Goal: Use online tool/utility: Utilize a website feature to perform a specific function

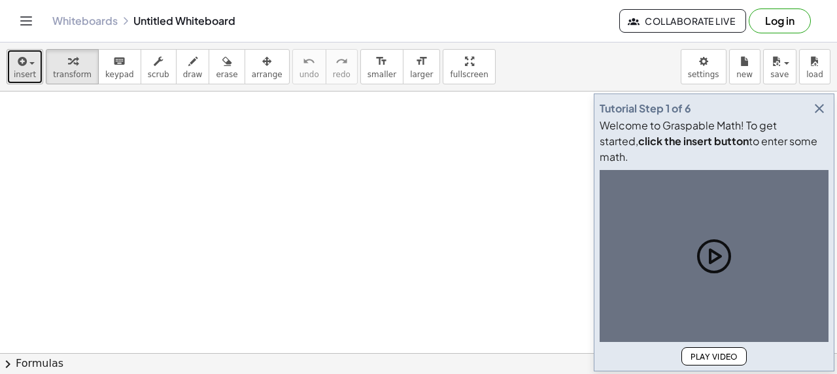
click at [16, 69] on icon "button" at bounding box center [21, 62] width 12 height 16
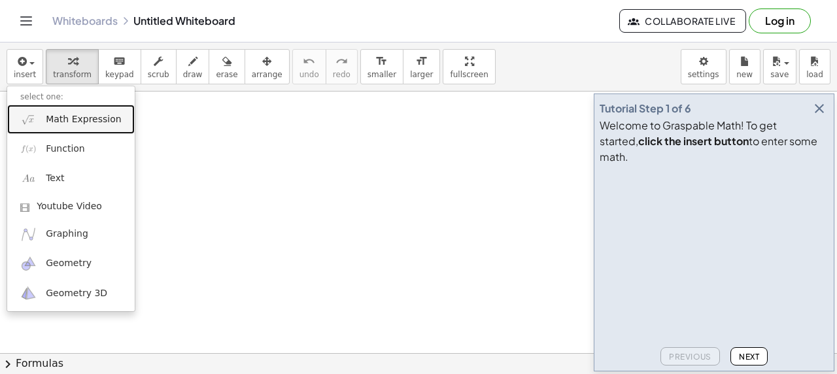
click at [48, 119] on span "Math Expression" at bounding box center [83, 119] width 75 height 13
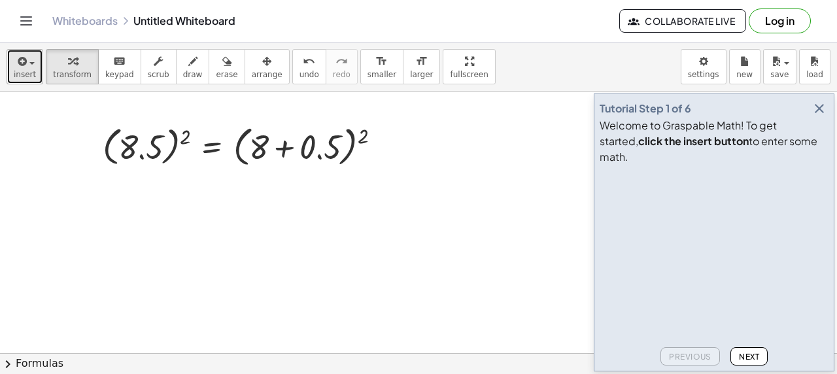
click at [22, 78] on button "insert" at bounding box center [25, 66] width 37 height 35
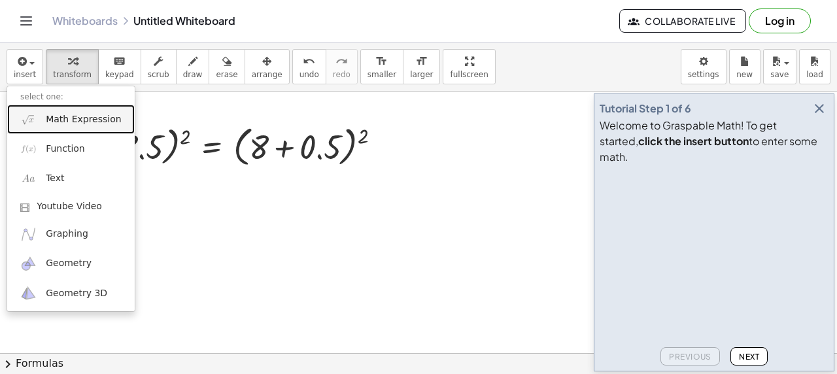
click at [54, 120] on span "Math Expression" at bounding box center [83, 119] width 75 height 13
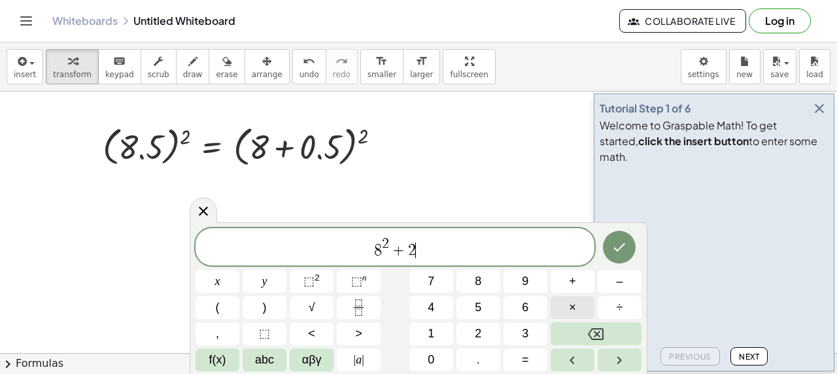
click at [573, 307] on span "×" at bounding box center [572, 308] width 7 height 18
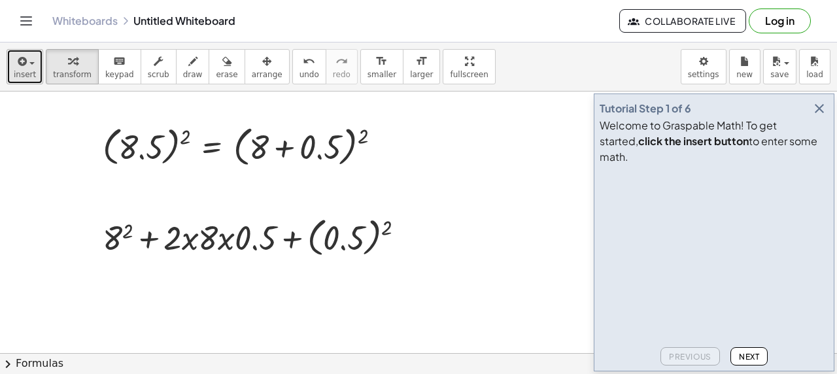
click at [21, 64] on icon "button" at bounding box center [21, 62] width 12 height 16
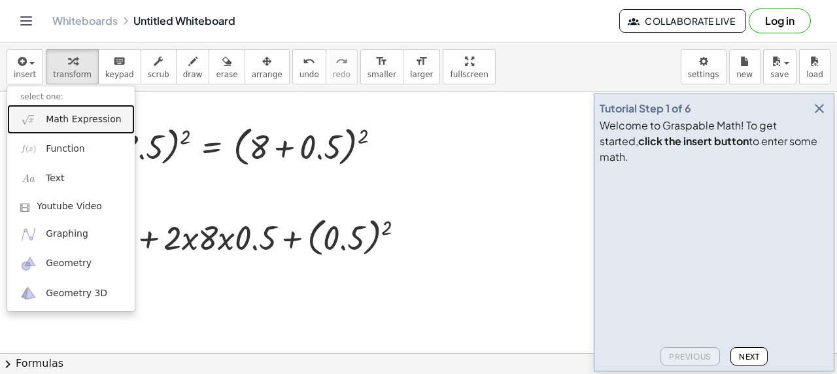
click at [47, 120] on span "Math Expression" at bounding box center [83, 119] width 75 height 13
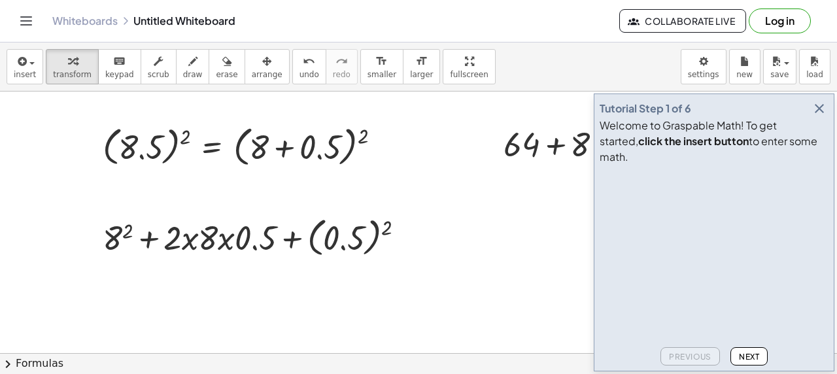
click at [814, 116] on icon "button" at bounding box center [819, 109] width 16 height 16
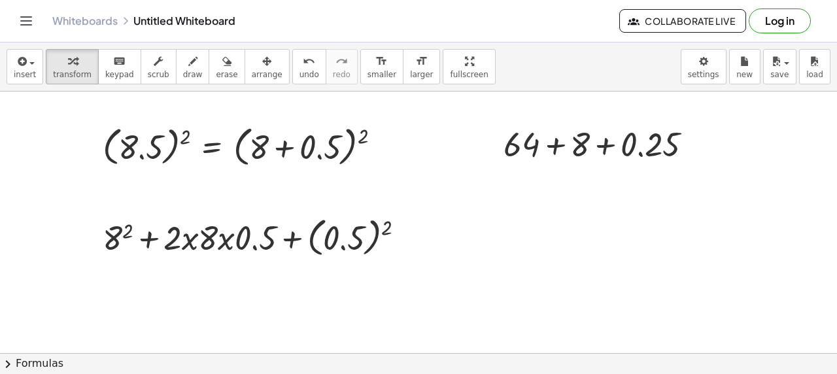
click at [497, 156] on div at bounding box center [494, 143] width 20 height 51
click at [33, 78] on button "insert" at bounding box center [25, 66] width 37 height 35
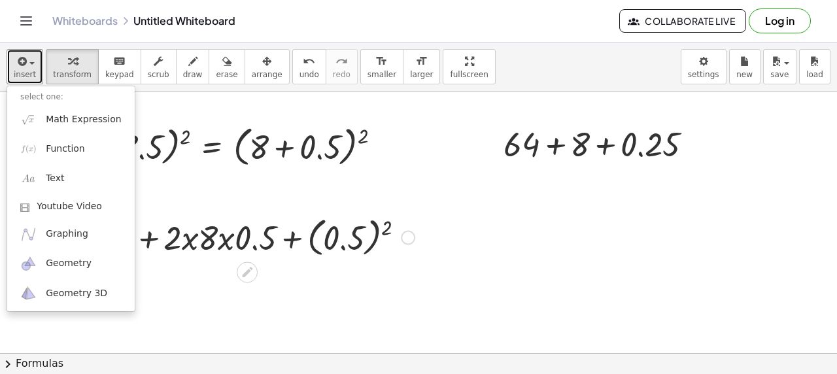
click at [264, 239] on div at bounding box center [258, 236] width 325 height 48
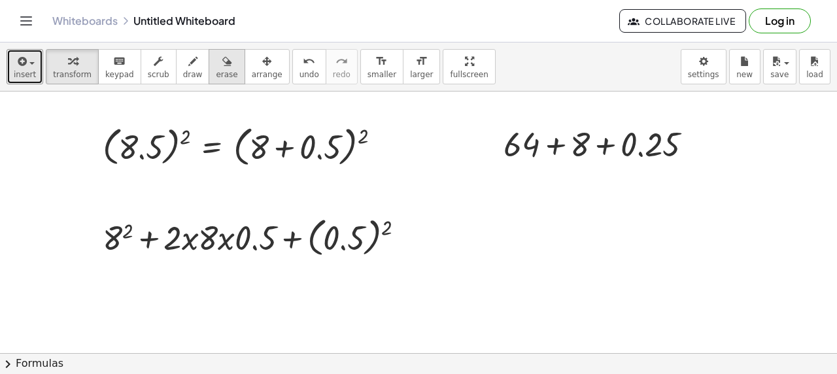
click at [222, 69] on icon "button" at bounding box center [226, 62] width 9 height 16
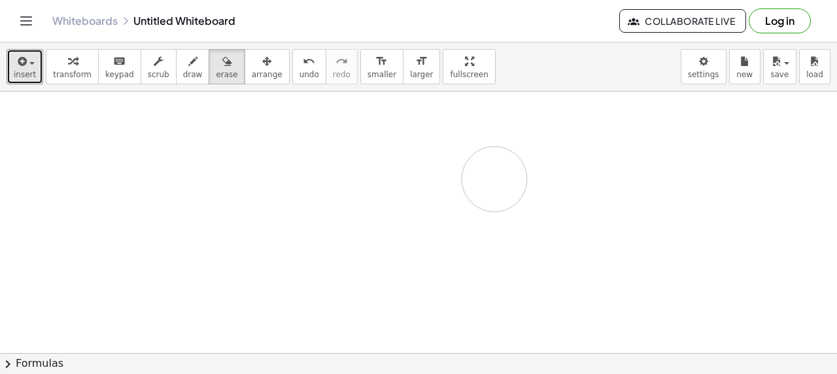
drag, startPoint x: 310, startPoint y: 163, endPoint x: 459, endPoint y: 222, distance: 160.2
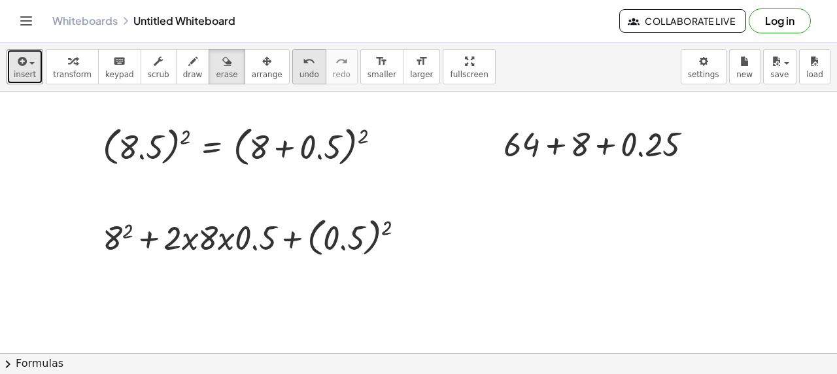
click at [303, 65] on icon "undo" at bounding box center [309, 62] width 12 height 16
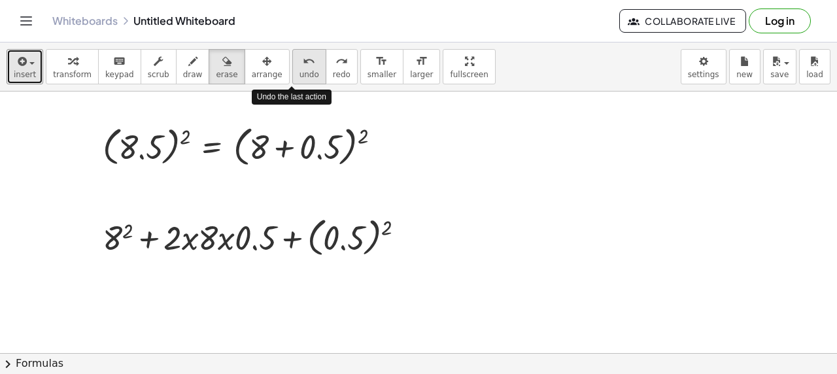
click at [303, 65] on icon "undo" at bounding box center [309, 62] width 12 height 16
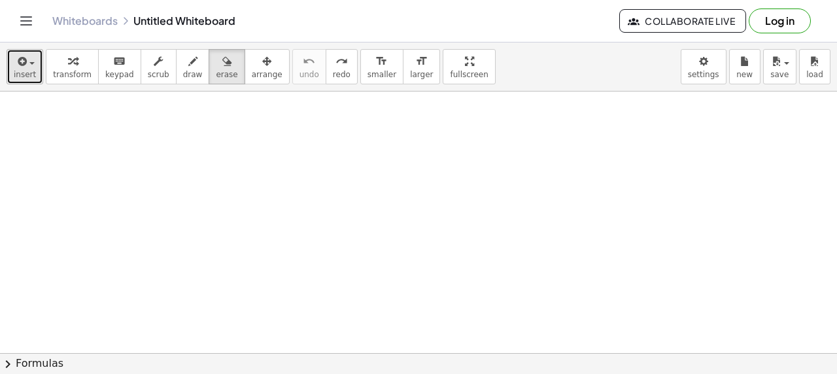
click at [27, 76] on span "insert" at bounding box center [25, 74] width 22 height 9
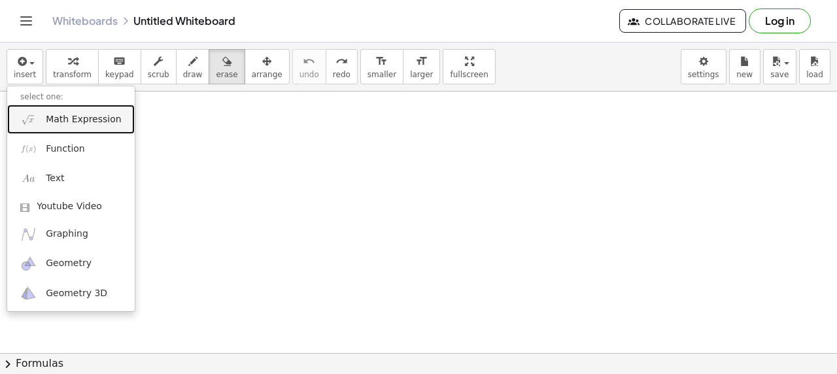
click at [65, 120] on span "Math Expression" at bounding box center [83, 119] width 75 height 13
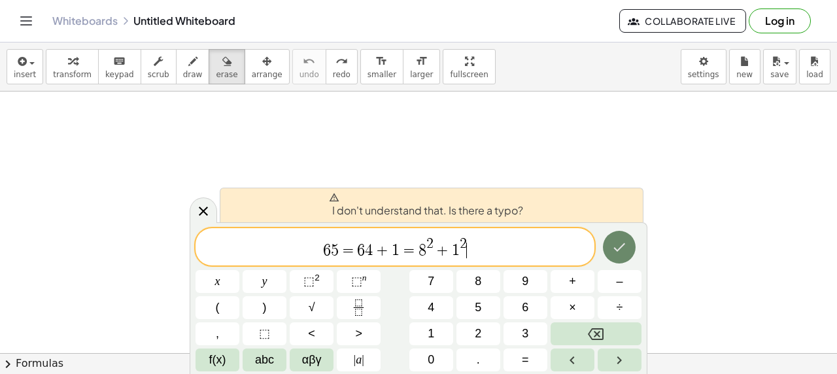
click at [621, 248] on icon "Done" at bounding box center [619, 247] width 16 height 16
drag, startPoint x: 404, startPoint y: 251, endPoint x: 485, endPoint y: 246, distance: 81.2
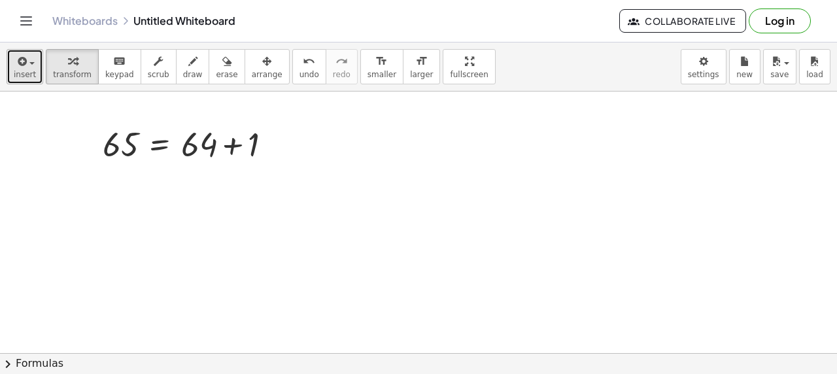
click at [24, 67] on icon "button" at bounding box center [21, 62] width 12 height 16
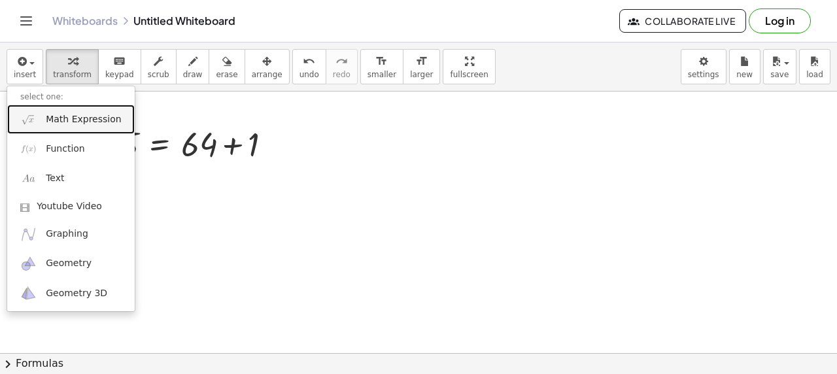
click at [63, 128] on link "Math Expression" at bounding box center [70, 119] width 127 height 29
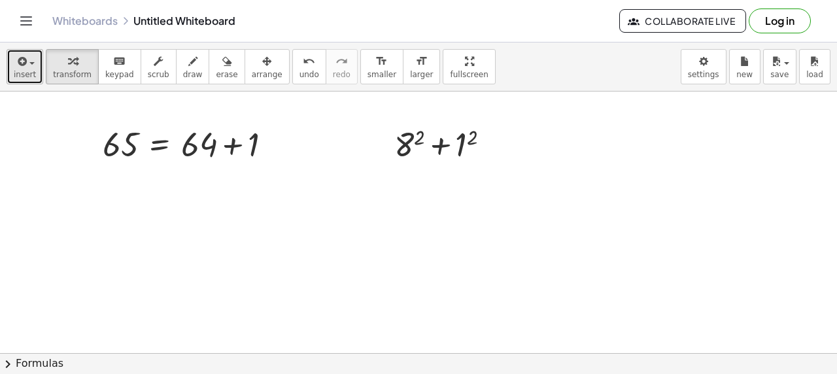
click at [24, 69] on icon "button" at bounding box center [21, 62] width 12 height 16
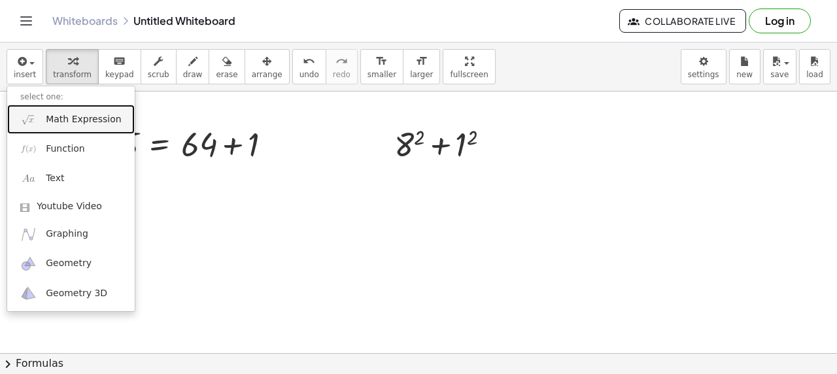
click at [51, 121] on span "Math Expression" at bounding box center [83, 119] width 75 height 13
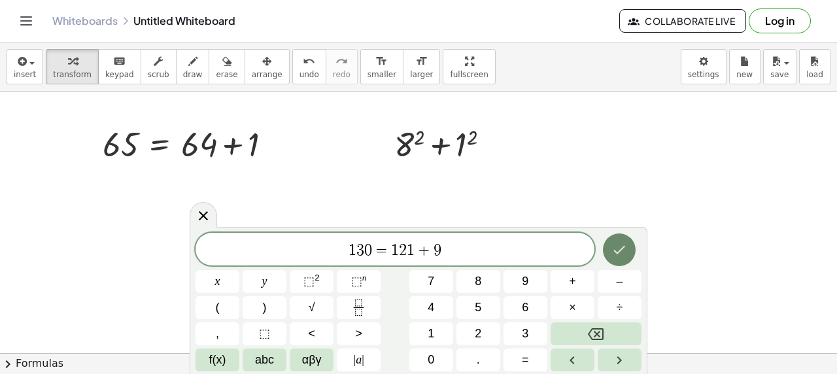
click at [612, 242] on icon "Done" at bounding box center [619, 250] width 16 height 16
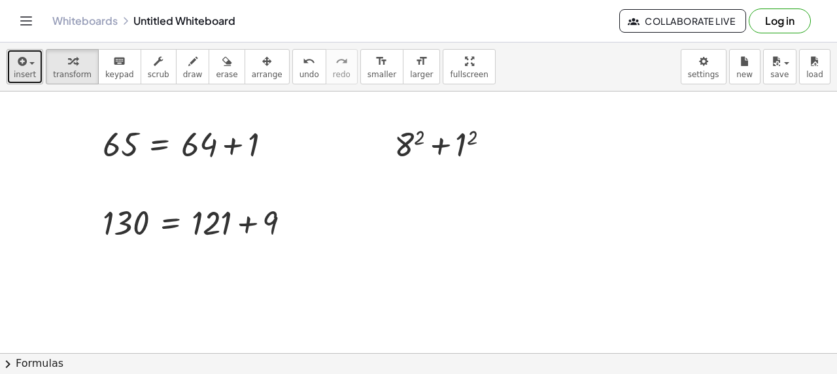
click at [30, 75] on span "insert" at bounding box center [25, 74] width 22 height 9
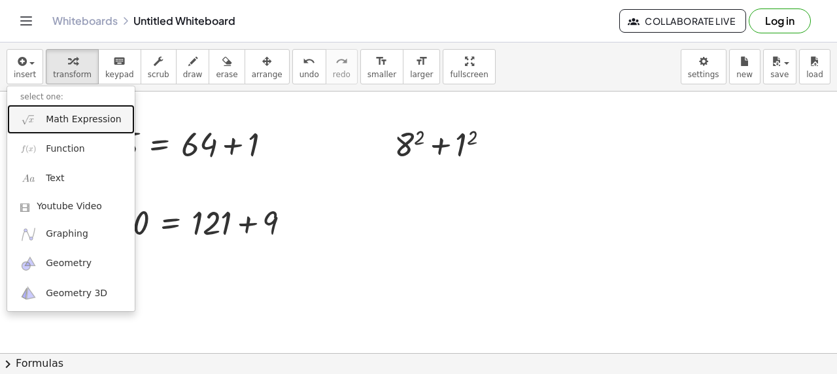
click at [73, 122] on span "Math Expression" at bounding box center [83, 119] width 75 height 13
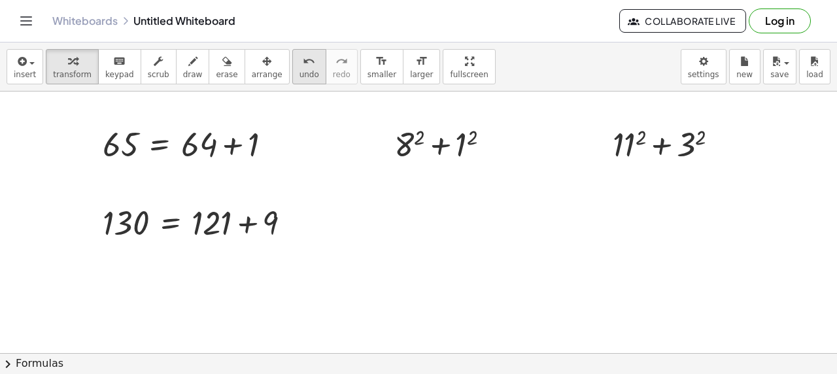
click at [299, 75] on span "undo" at bounding box center [309, 74] width 20 height 9
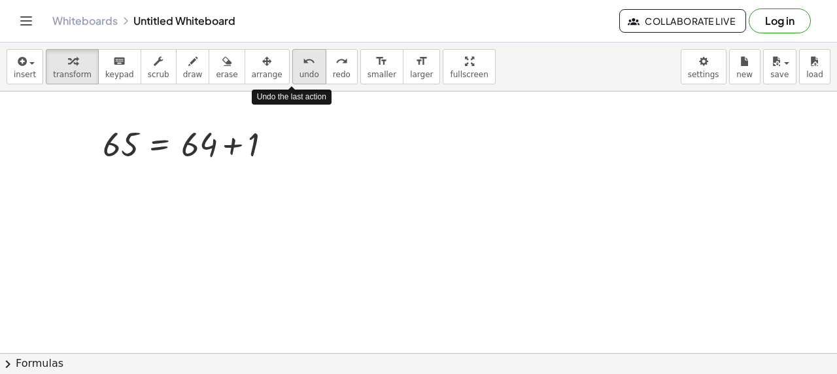
click at [299, 75] on span "undo" at bounding box center [309, 74] width 20 height 9
